Goal: Task Accomplishment & Management: Complete application form

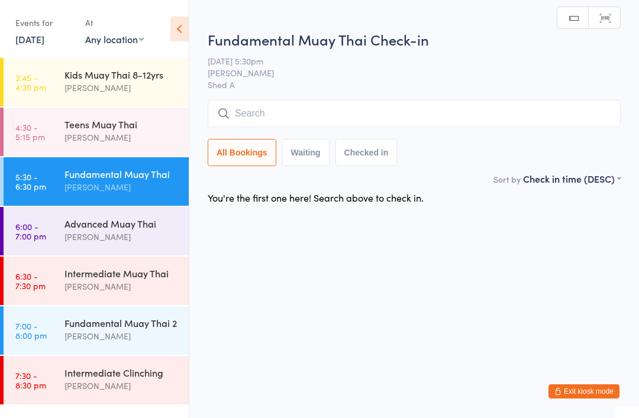
click at [235, 110] on input "search" at bounding box center [414, 113] width 413 height 27
type input "O"
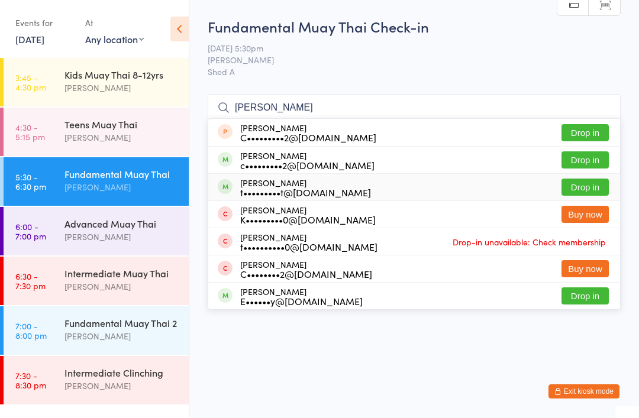
type input "Cody"
click at [286, 191] on div "t•••••••••t@[DOMAIN_NAME]" at bounding box center [305, 192] width 131 height 9
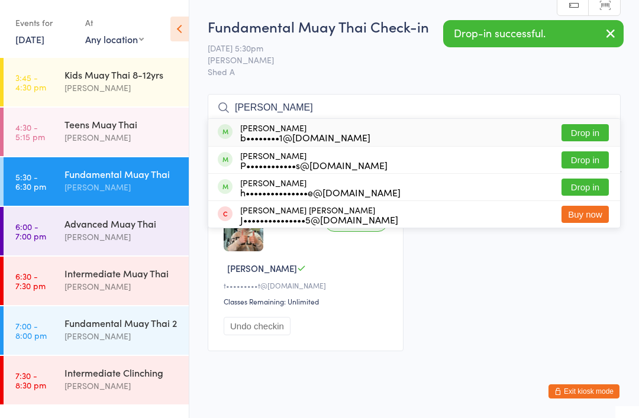
type input "Pete"
click at [289, 161] on div "P••••••••••••s@[DOMAIN_NAME]" at bounding box center [313, 164] width 147 height 9
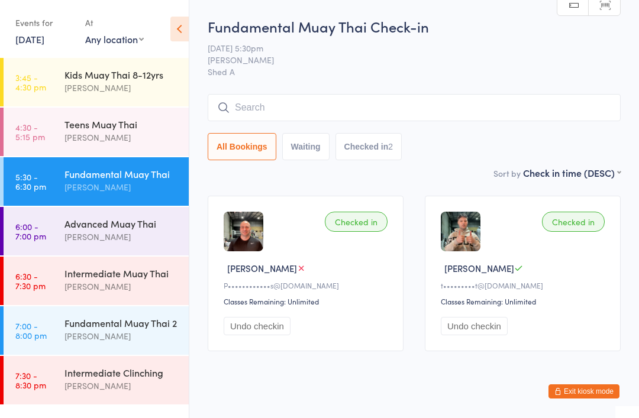
click at [169, 230] on div "Advanced Muay Thai" at bounding box center [121, 223] width 114 height 13
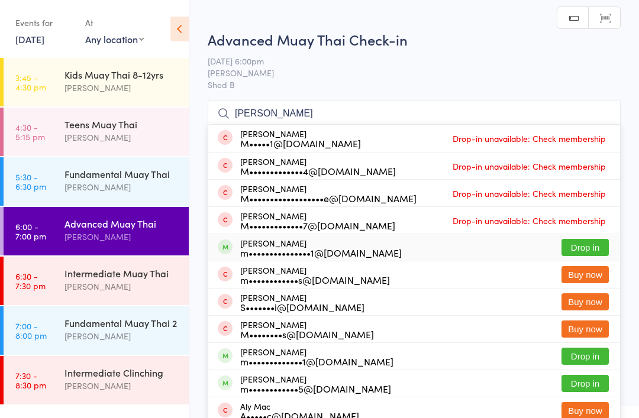
type input "Matt"
click at [285, 240] on div "Matthew Maher m•••••••••••••••1@gmail.com" at bounding box center [320, 247] width 161 height 19
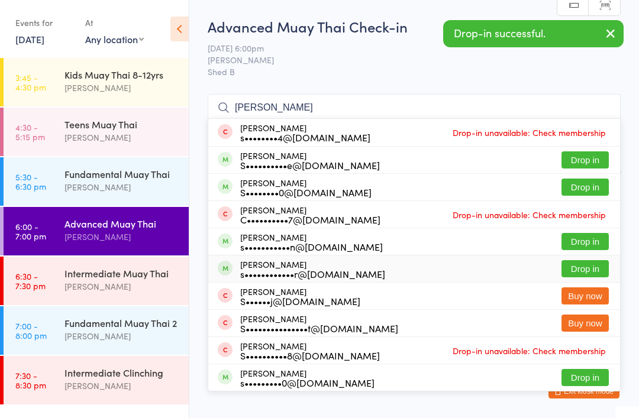
type input "Sam"
click at [300, 269] on div "s••••••••••••r@[DOMAIN_NAME]" at bounding box center [312, 273] width 145 height 9
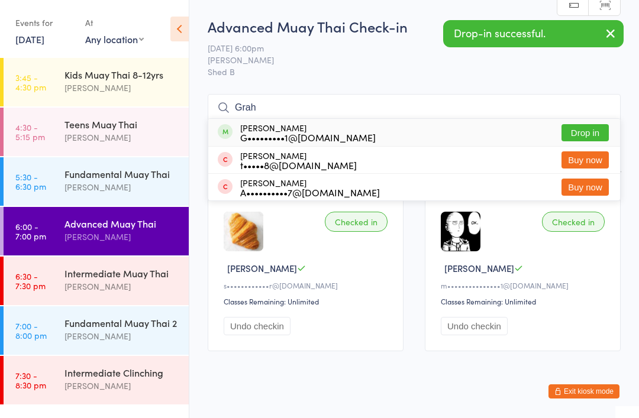
type input "Grah"
click at [293, 134] on div "G•••••••••1@[DOMAIN_NAME]" at bounding box center [307, 137] width 135 height 9
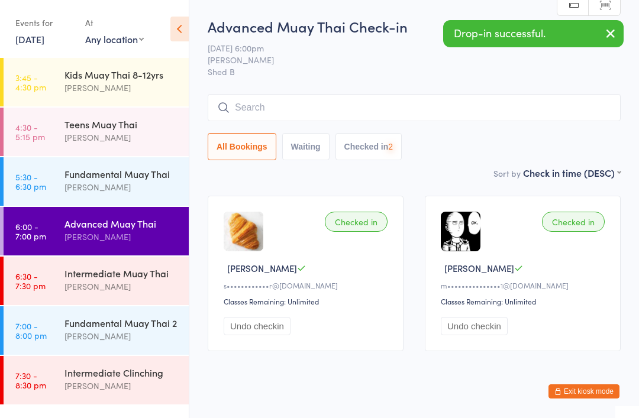
click at [138, 180] on div "Fundamental Muay Thai" at bounding box center [121, 173] width 114 height 13
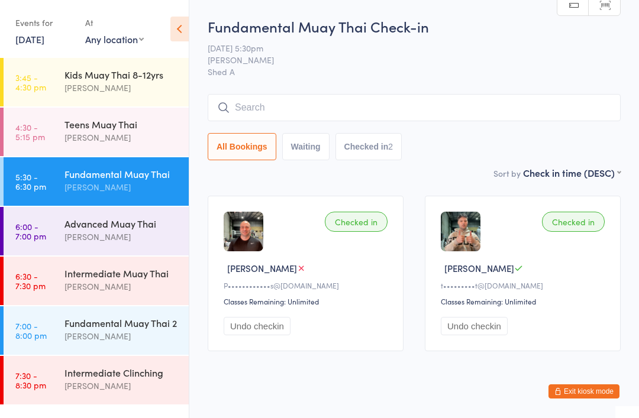
click at [576, 394] on button "Exit kiosk mode" at bounding box center [583, 391] width 71 height 14
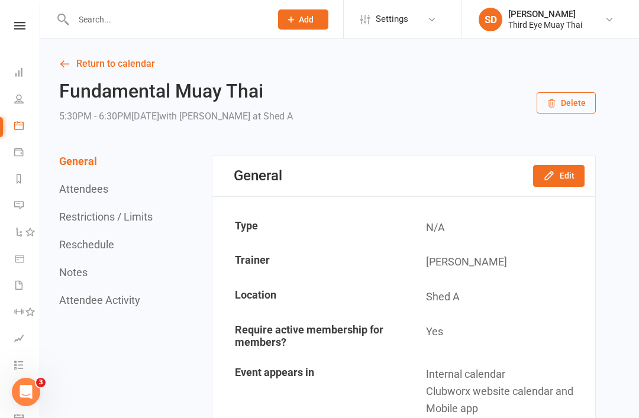
click at [37, 76] on link "Dashboard" at bounding box center [27, 73] width 27 height 27
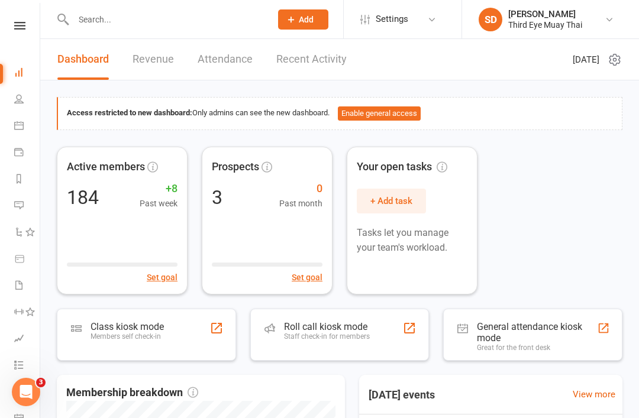
click at [152, 340] on div "Members self check-in" at bounding box center [127, 336] width 73 height 8
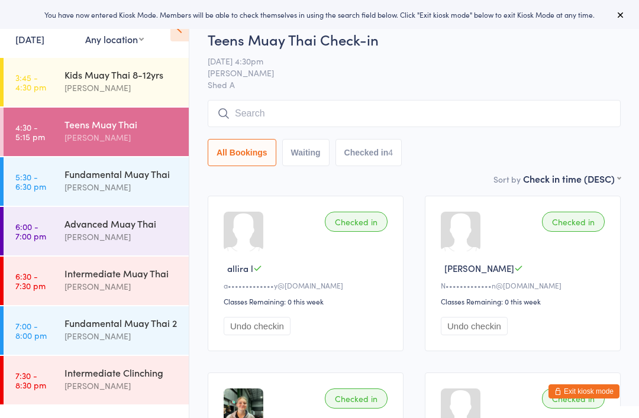
click at [166, 178] on div "Fundamental Muay Thai" at bounding box center [121, 173] width 114 height 13
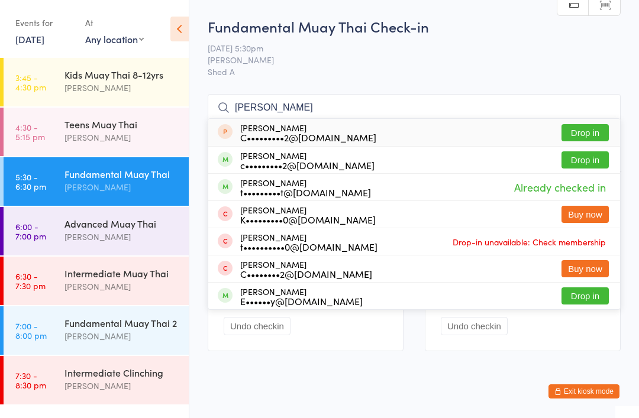
type input "Cody"
click at [261, 161] on div "c•••••••••2@hotmail.com" at bounding box center [307, 164] width 134 height 9
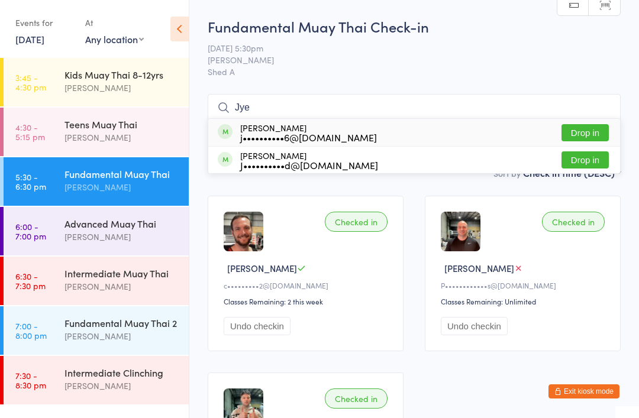
type input "Jye"
click at [280, 135] on div "j••••••••••6@gmail.com" at bounding box center [308, 137] width 137 height 9
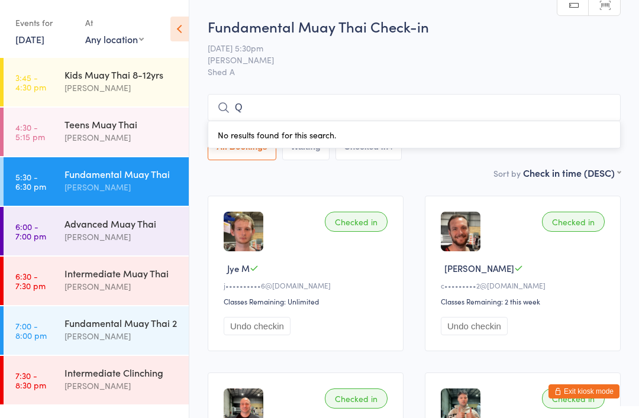
type input "Q"
click at [589, 390] on button "Exit kiosk mode" at bounding box center [583, 391] width 71 height 14
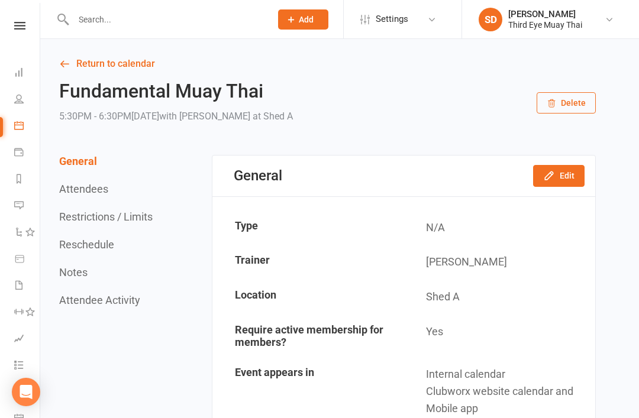
click at [93, 28] on div at bounding box center [160, 19] width 206 height 38
click at [85, 25] on input "text" at bounding box center [166, 19] width 193 height 17
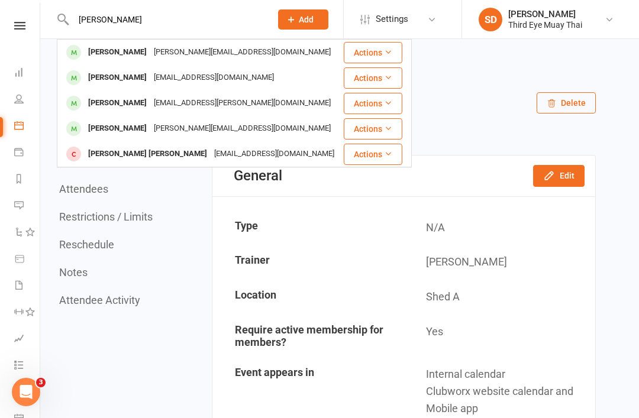
type input "[PERSON_NAME]"
click at [104, 57] on div "[PERSON_NAME]" at bounding box center [118, 52] width 66 height 17
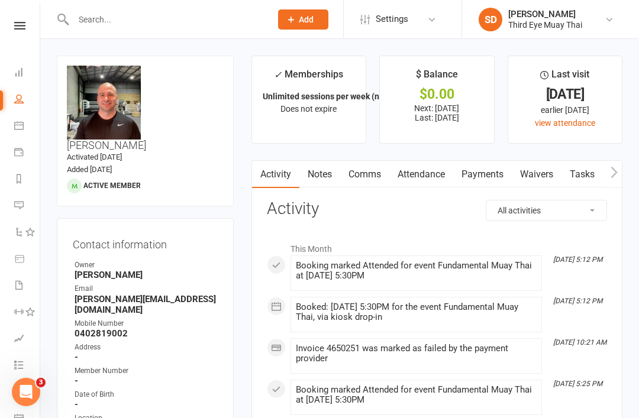
click at [484, 176] on link "Payments" at bounding box center [482, 174] width 59 height 27
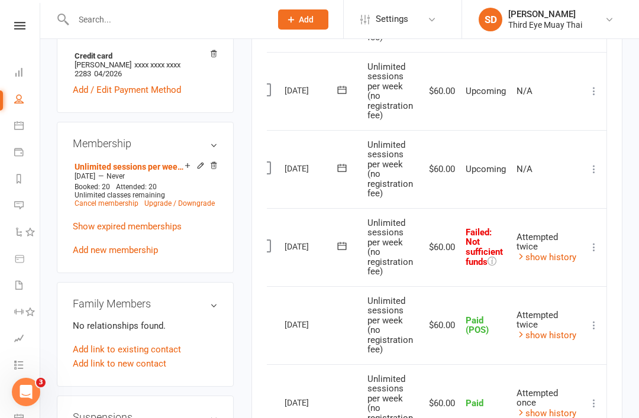
scroll to position [0, 15]
click at [22, 71] on icon at bounding box center [18, 71] width 9 height 9
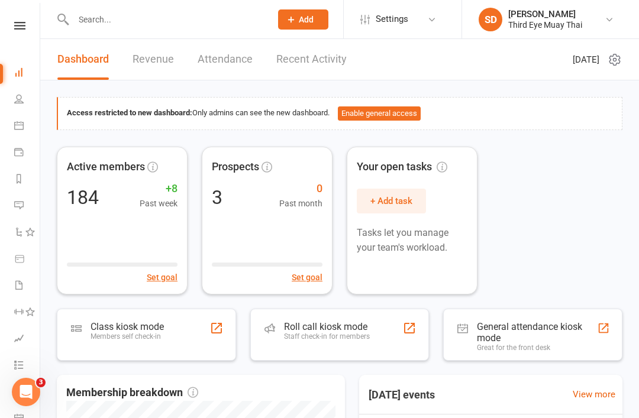
click at [120, 315] on div "Class kiosk mode Members self check-in" at bounding box center [146, 335] width 179 height 52
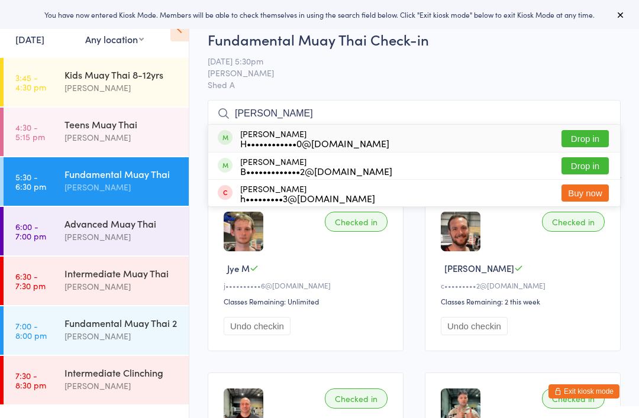
type input "[PERSON_NAME]"
click at [290, 138] on div "H••••••••••••0@[DOMAIN_NAME]" at bounding box center [314, 142] width 149 height 9
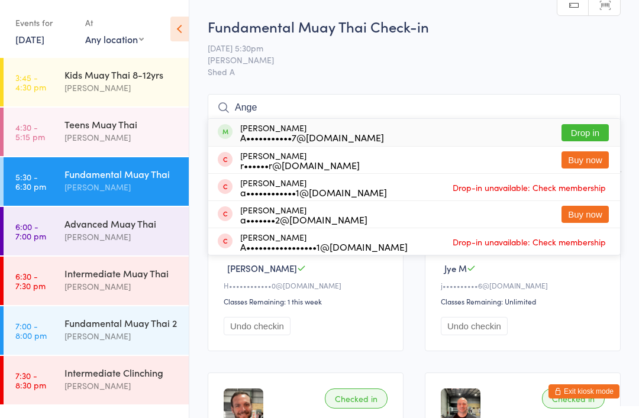
type input "Ange"
click at [247, 131] on div "[PERSON_NAME] A•••••••••••7@[DOMAIN_NAME]" at bounding box center [312, 132] width 144 height 19
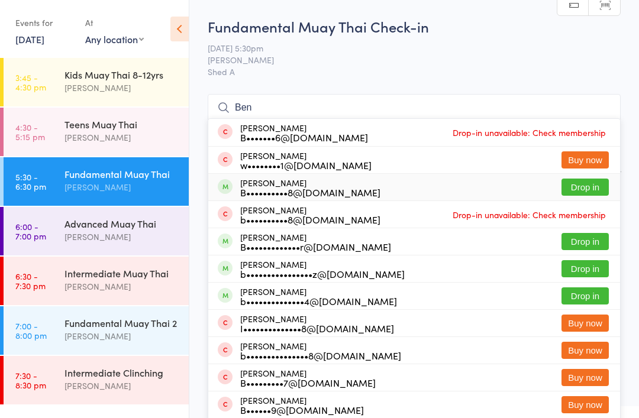
type input "Ben"
click at [245, 188] on div "B••••••••••8@gmail.com" at bounding box center [310, 192] width 140 height 9
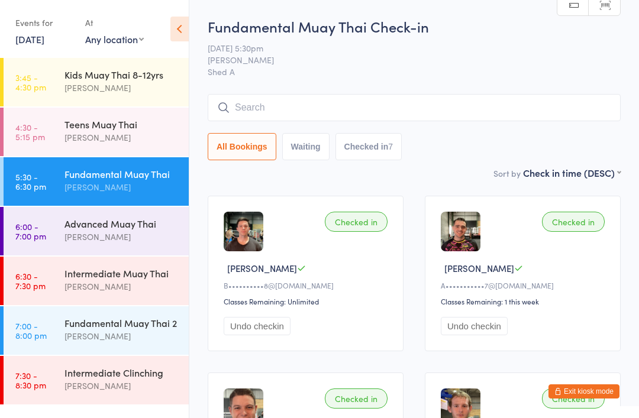
click at [101, 228] on div "Advanced Muay Thai" at bounding box center [121, 223] width 114 height 13
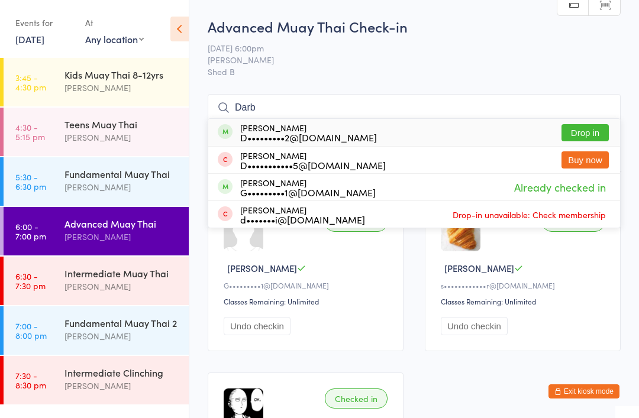
type input "Darb"
click at [251, 131] on div "Darby Lanz D•••••••••2@gmail.com" at bounding box center [308, 132] width 137 height 19
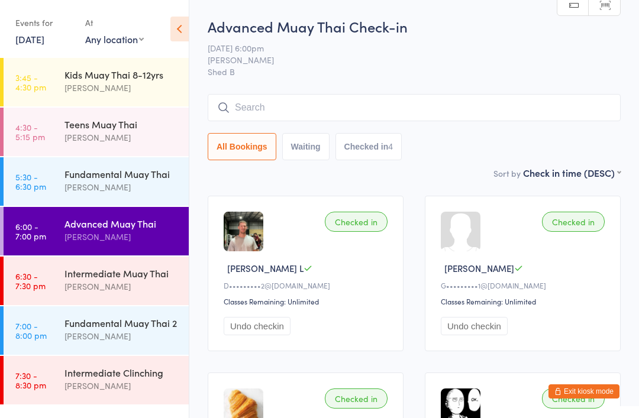
type input "P"
click at [125, 188] on div "[PERSON_NAME]" at bounding box center [121, 187] width 114 height 14
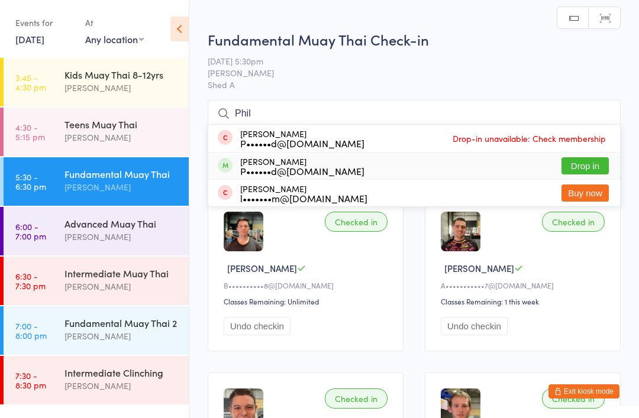
type input "Phil"
click at [284, 161] on div "Phil Lord P••••••d@protonmail.com" at bounding box center [302, 166] width 124 height 19
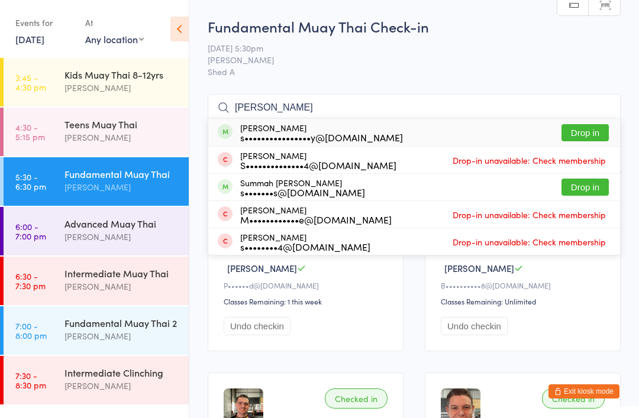
type input "Sarah"
click at [251, 139] on div "s••••••••••••••••y@gmail.com" at bounding box center [321, 137] width 163 height 9
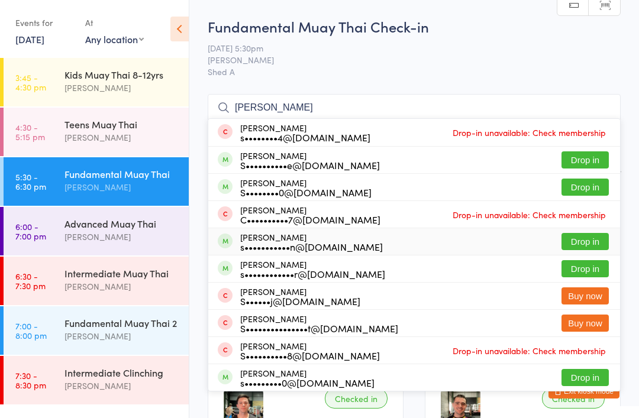
type input "[PERSON_NAME]"
click at [257, 250] on div "s•••••••••••n@[DOMAIN_NAME]" at bounding box center [311, 246] width 143 height 9
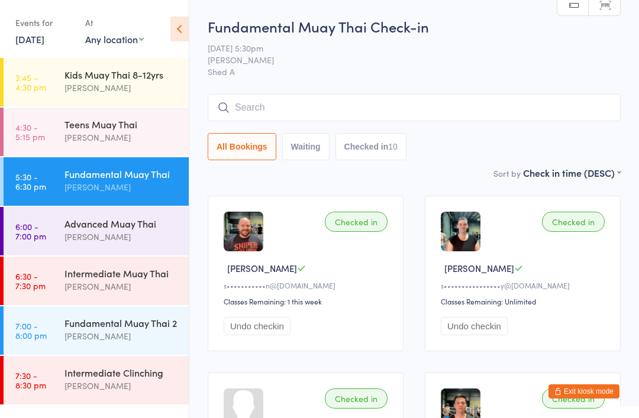
click at [584, 387] on button "Exit kiosk mode" at bounding box center [583, 391] width 71 height 14
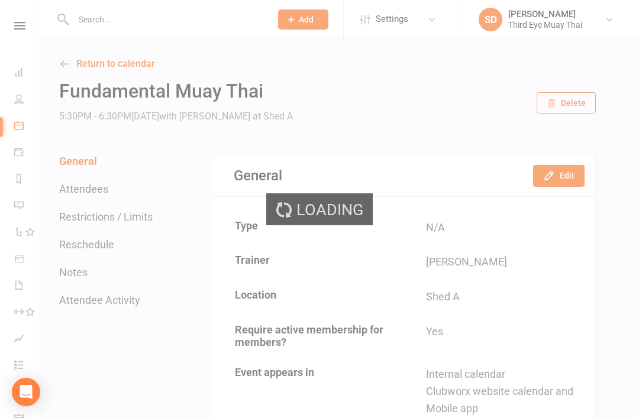
click at [296, 24] on div "Loading" at bounding box center [319, 209] width 639 height 418
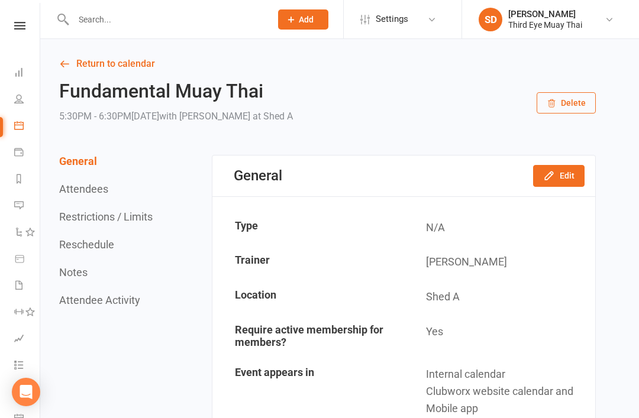
click at [295, 20] on icon at bounding box center [291, 19] width 11 height 11
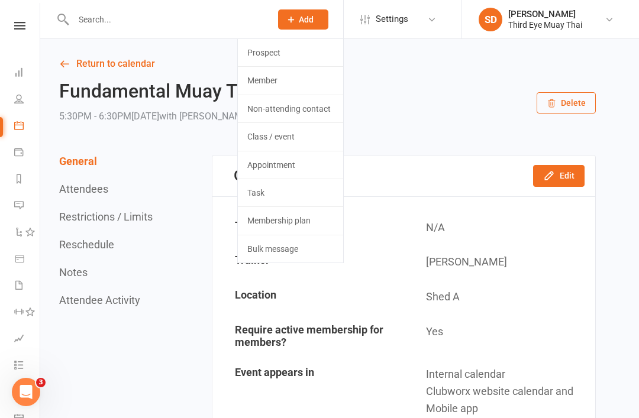
click at [265, 82] on link "Member" at bounding box center [290, 80] width 105 height 27
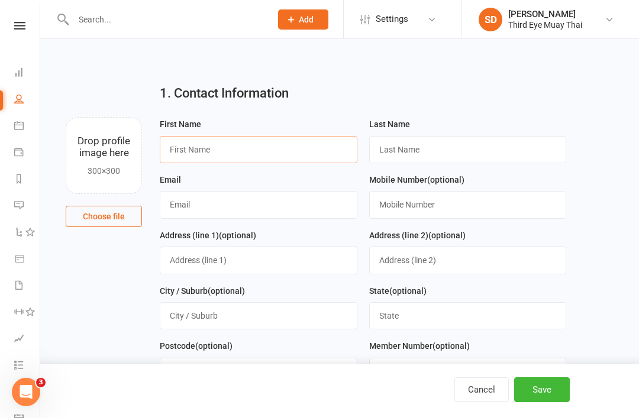
click at [185, 160] on input "text" at bounding box center [259, 149] width 198 height 27
type input "[PERSON_NAME]"
click at [395, 148] on input "text" at bounding box center [468, 149] width 198 height 27
type input "Nelson"
click at [236, 209] on input "text" at bounding box center [259, 204] width 198 height 27
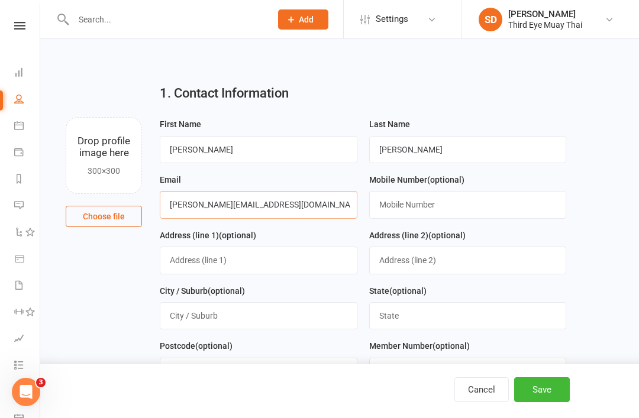
type input "sam.nelson96@hotmail.com"
click at [563, 388] on button "Save" at bounding box center [542, 389] width 56 height 25
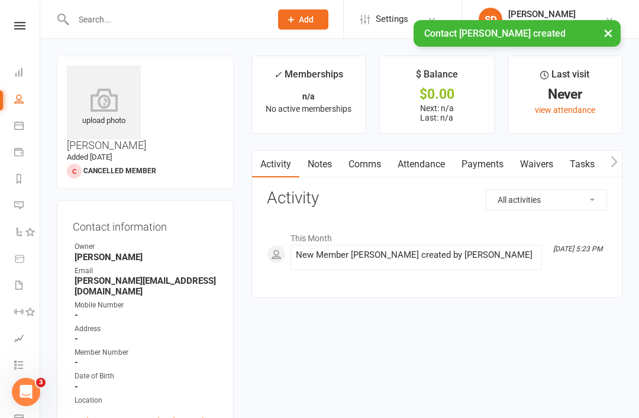
click at [102, 99] on icon at bounding box center [104, 100] width 74 height 24
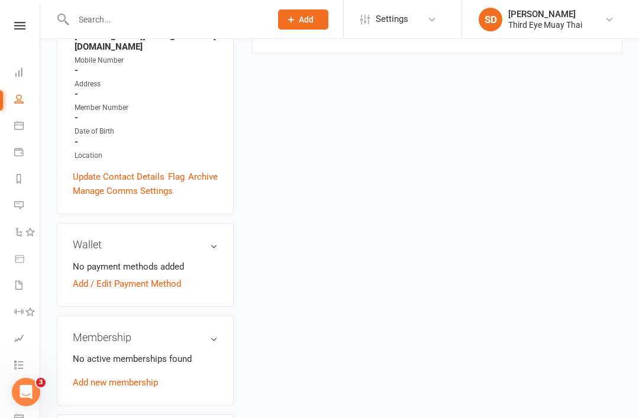
scroll to position [245, 0]
click at [109, 377] on link "Add new membership" at bounding box center [115, 382] width 85 height 11
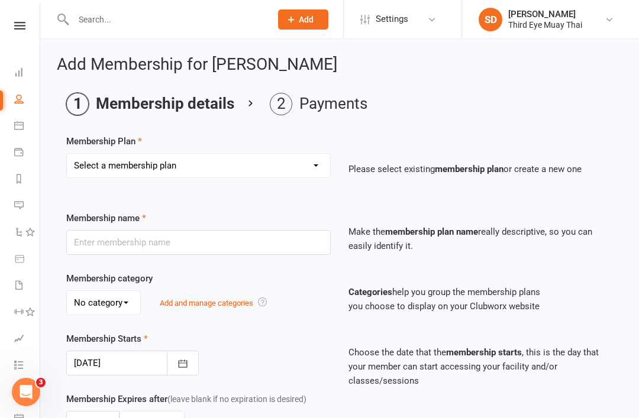
click at [111, 168] on select "Select a membership plan Create new Membership Plan 1 per week casual visit 1 p…" at bounding box center [198, 166] width 263 height 24
select select "14"
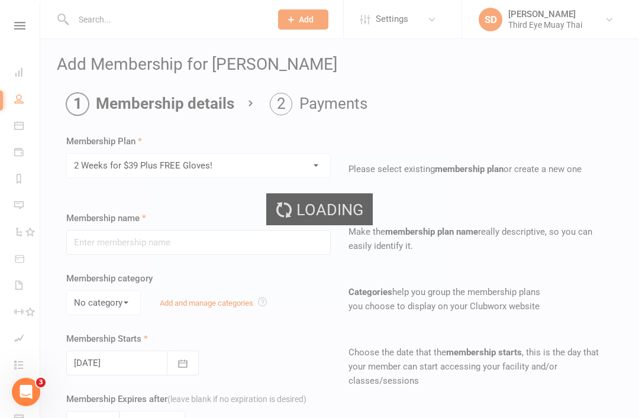
type input "2 Weeks for $39 Plus FREE Gloves!"
select select "0"
type input "2"
select select "1"
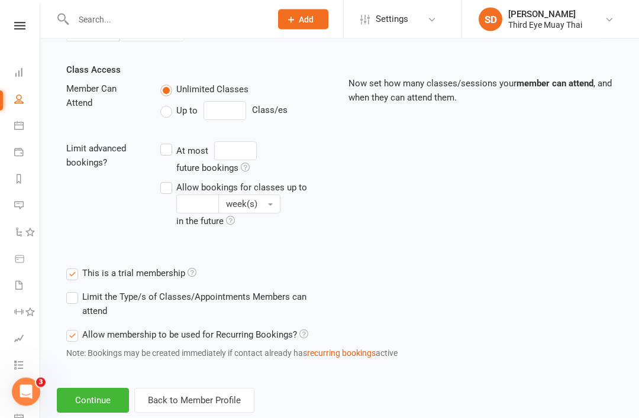
scroll to position [395, 0]
click at [101, 395] on button "Continue" at bounding box center [93, 400] width 72 height 25
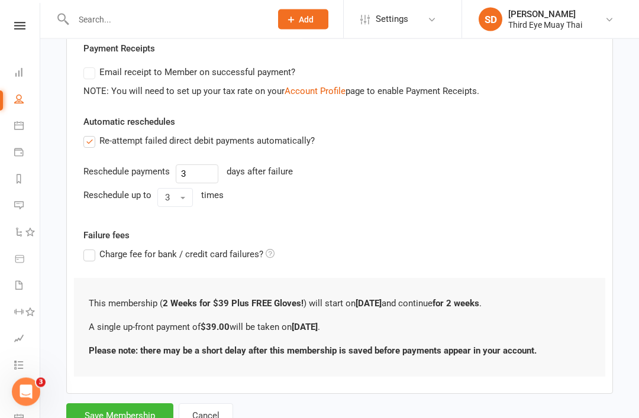
scroll to position [245, 0]
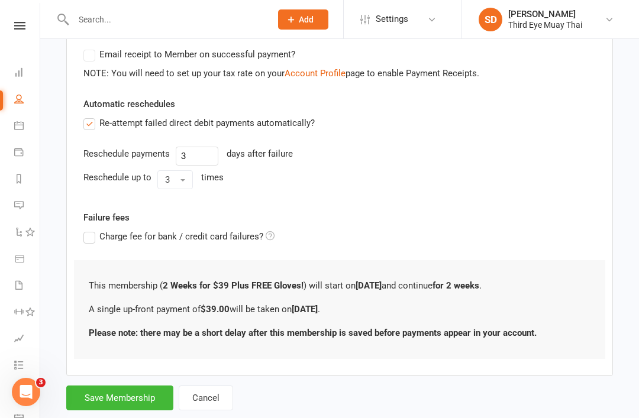
click at [111, 389] on button "Save Membership" at bounding box center [119, 398] width 107 height 25
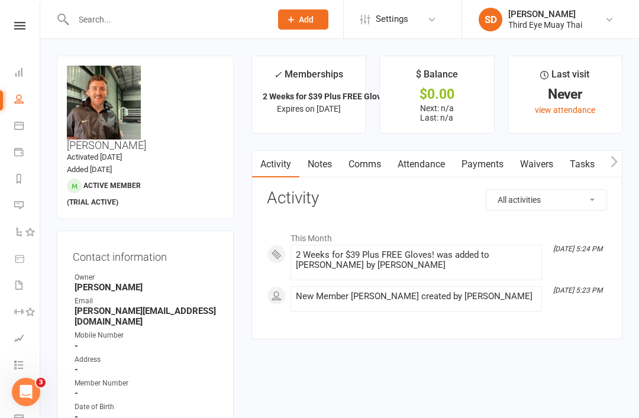
click at [18, 73] on icon at bounding box center [18, 71] width 9 height 9
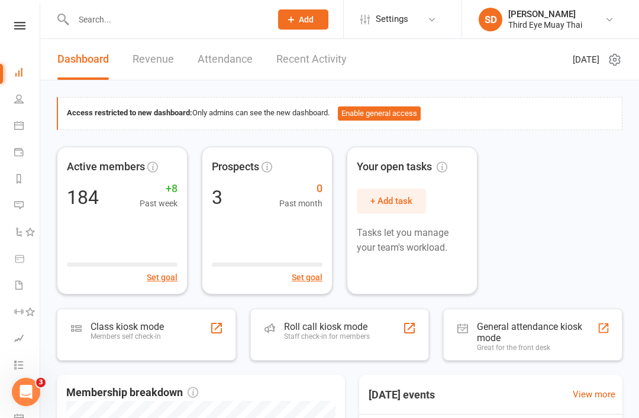
click at [163, 327] on div "Class kiosk mode" at bounding box center [127, 326] width 73 height 11
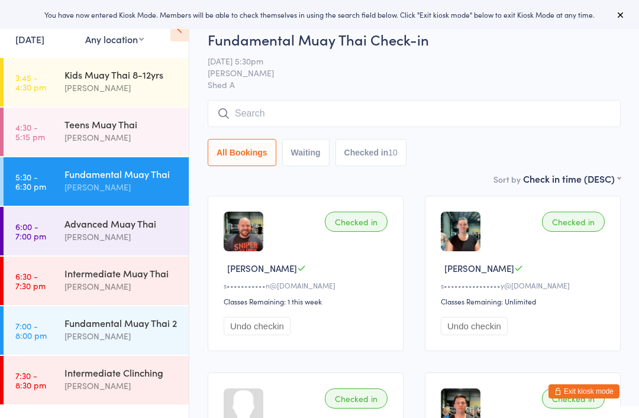
click at [130, 235] on div "[PERSON_NAME]" at bounding box center [121, 237] width 114 height 14
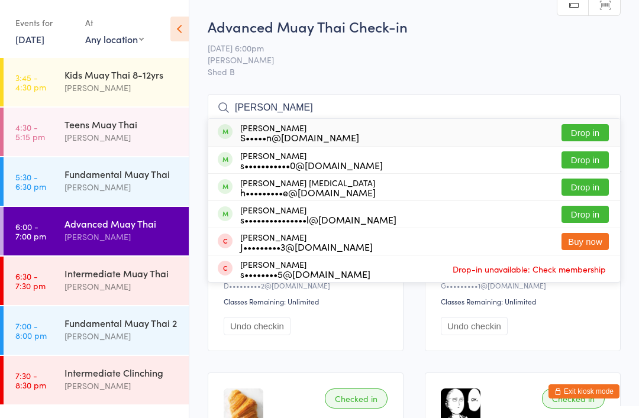
type input "[PERSON_NAME]"
click at [299, 130] on div "[PERSON_NAME] S•••••n@[DOMAIN_NAME]" at bounding box center [299, 132] width 119 height 19
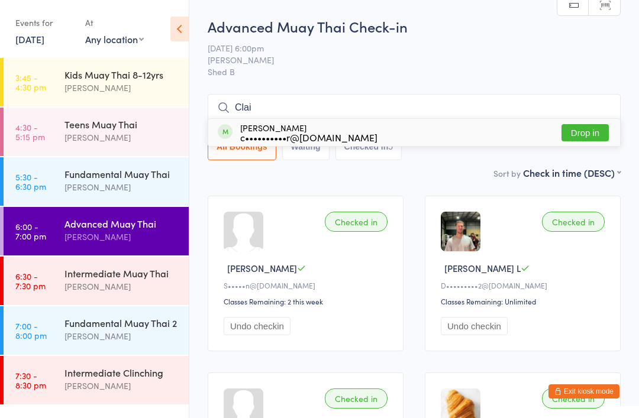
type input "Clai"
click at [306, 130] on div "[PERSON_NAME] c••••••••••r@[DOMAIN_NAME]" at bounding box center [308, 132] width 137 height 19
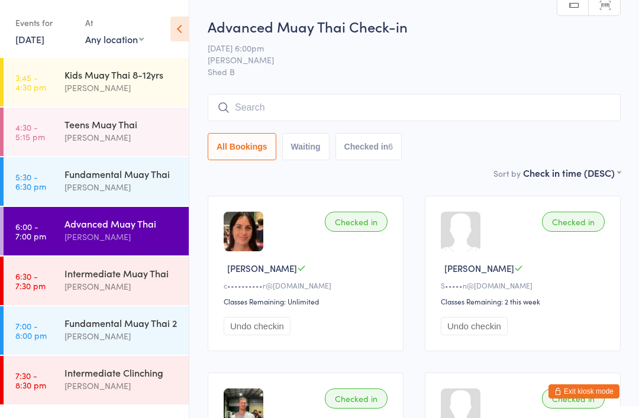
click at [112, 175] on div "Fundamental Muay Thai" at bounding box center [121, 173] width 114 height 13
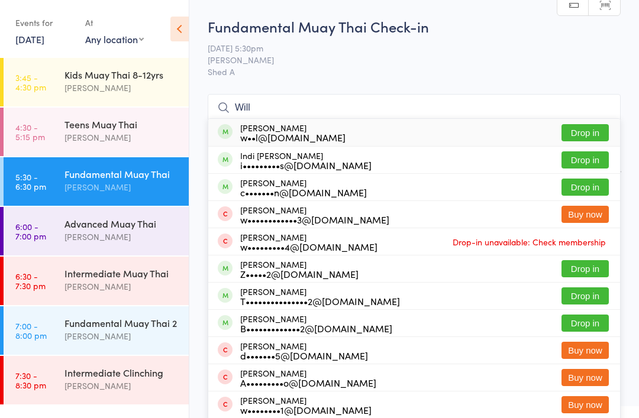
type input "Will"
click at [296, 189] on div "c•••••••n@[DOMAIN_NAME]" at bounding box center [303, 192] width 127 height 9
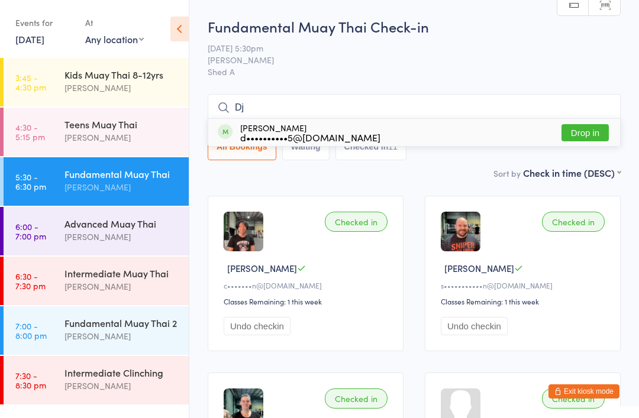
type input "Dj"
click at [279, 139] on div "d••••••••••5@[DOMAIN_NAME]" at bounding box center [310, 137] width 140 height 9
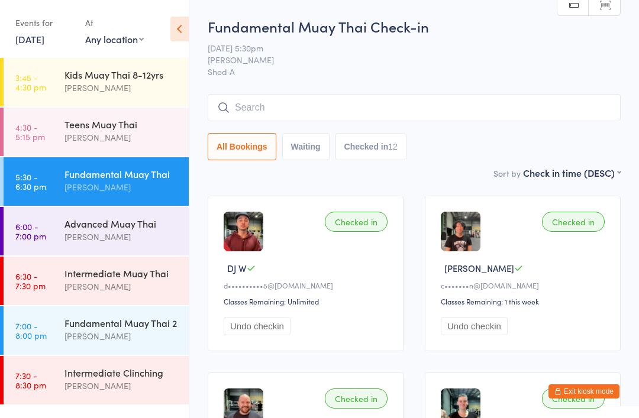
click at [138, 234] on div "[PERSON_NAME]" at bounding box center [121, 237] width 114 height 14
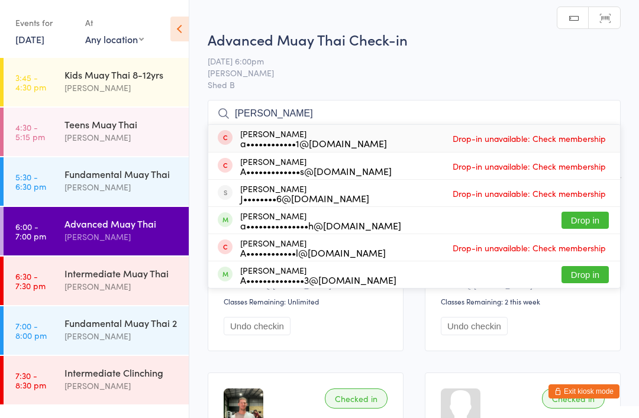
type input "[PERSON_NAME]"
click at [287, 223] on div "a•••••••••••••••h@[DOMAIN_NAME]" at bounding box center [320, 225] width 161 height 9
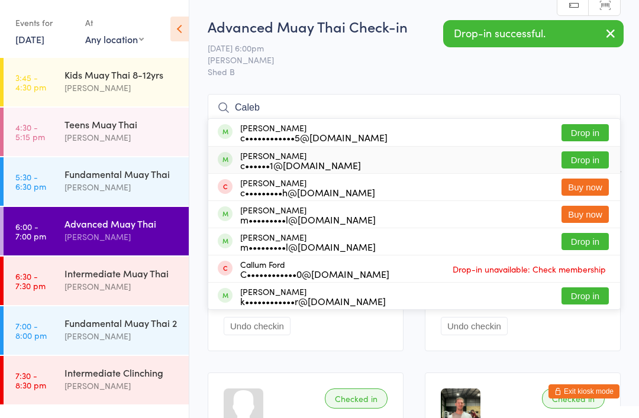
type input "Caleb"
click at [269, 157] on div "[PERSON_NAME] c••••••1@[DOMAIN_NAME]" at bounding box center [300, 160] width 121 height 19
